Goal: Task Accomplishment & Management: Use online tool/utility

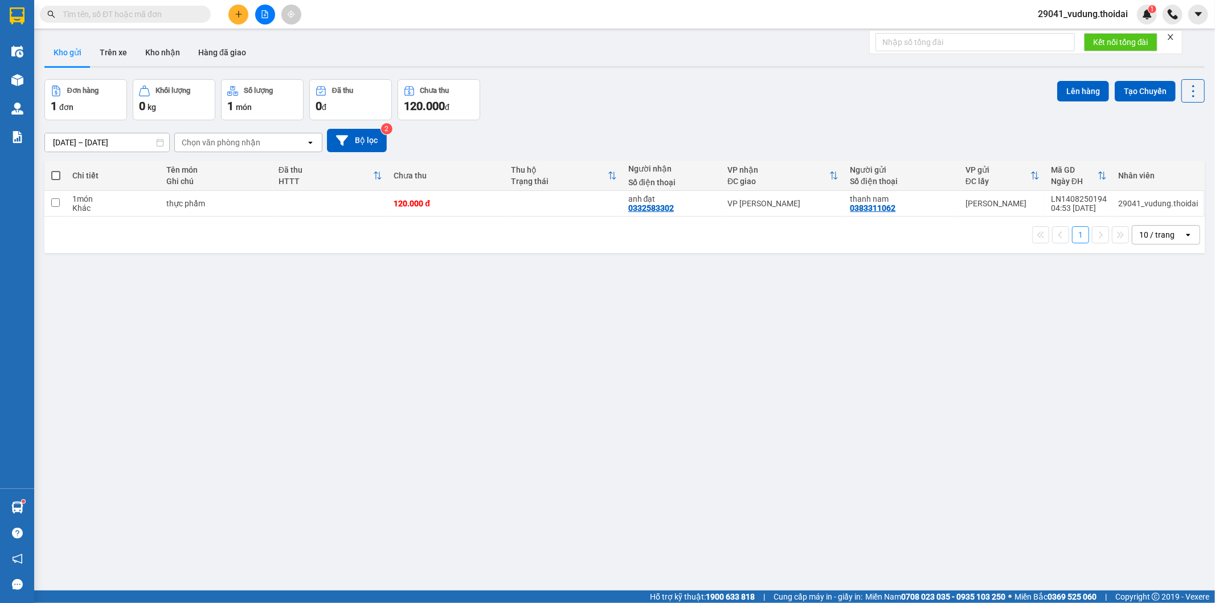
click at [71, 52] on button "Kho gửi" at bounding box center [67, 52] width 46 height 27
click at [165, 47] on button "Kho nhận" at bounding box center [162, 52] width 53 height 27
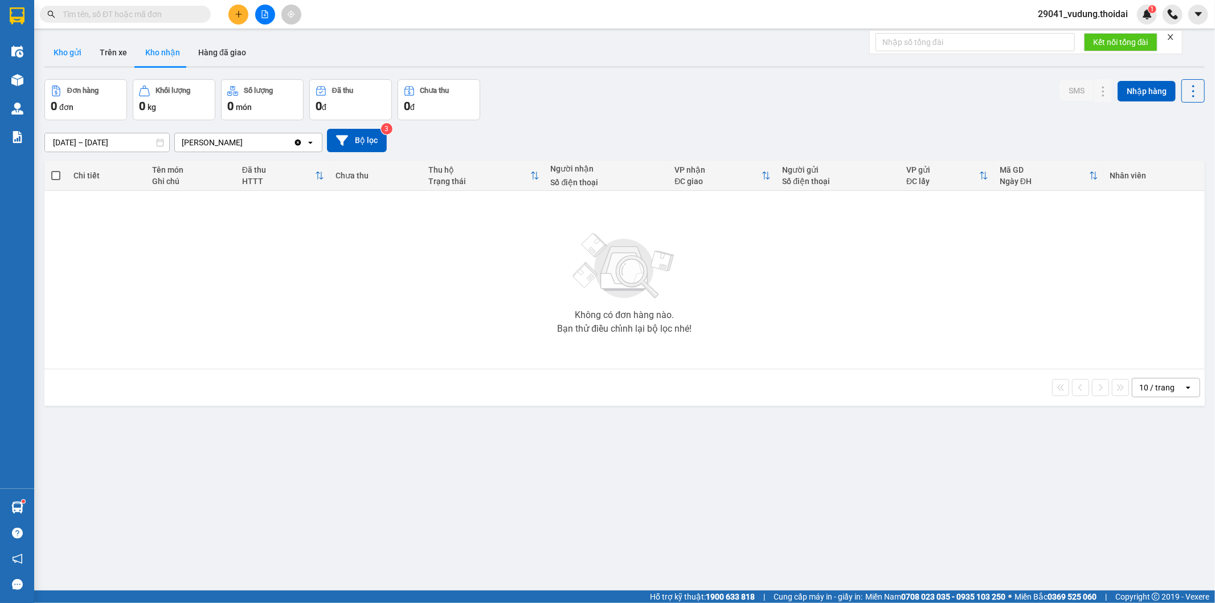
click at [63, 57] on button "Kho gửi" at bounding box center [67, 52] width 46 height 27
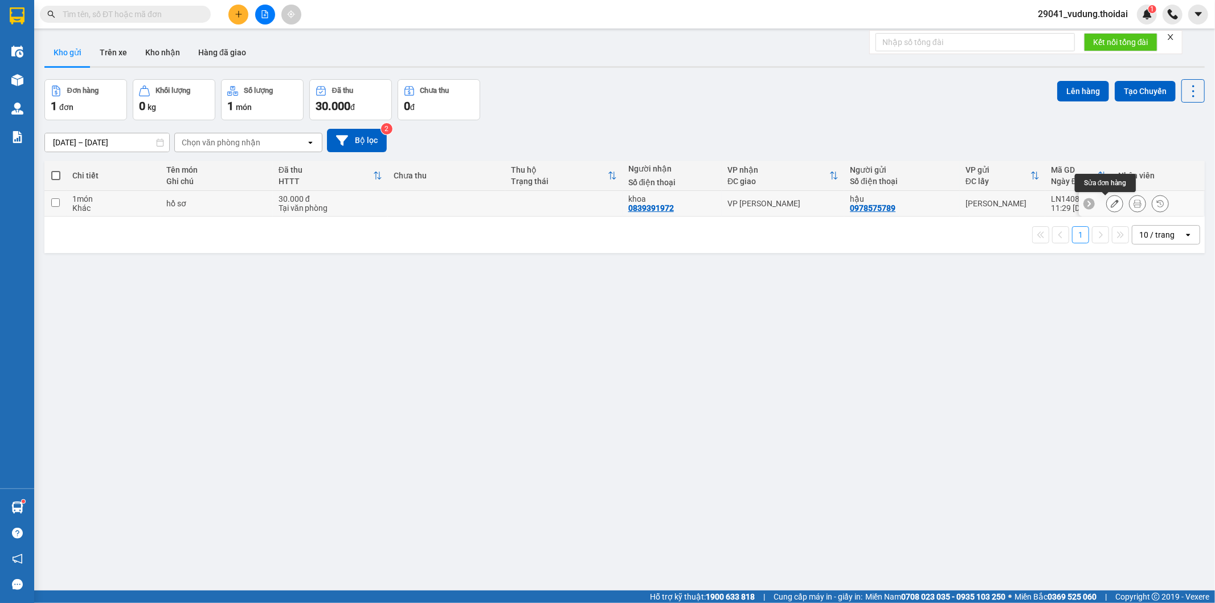
click at [1133, 206] on icon at bounding box center [1137, 203] width 8 height 8
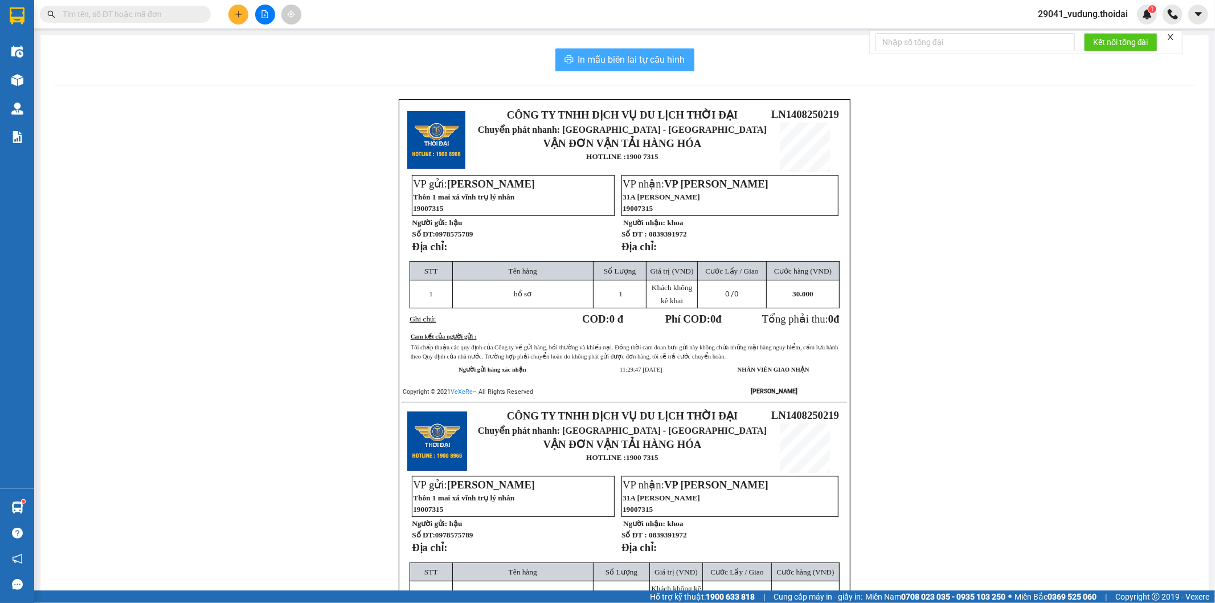
click at [609, 54] on span "In mẫu biên lai tự cấu hình" at bounding box center [631, 59] width 107 height 14
